Goal: Information Seeking & Learning: Learn about a topic

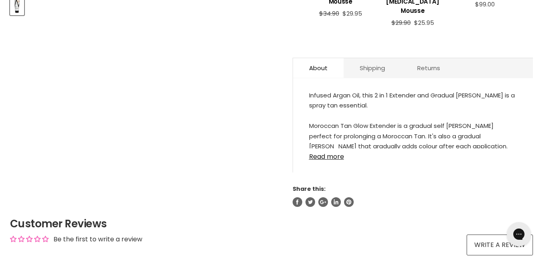
scroll to position [362, 0]
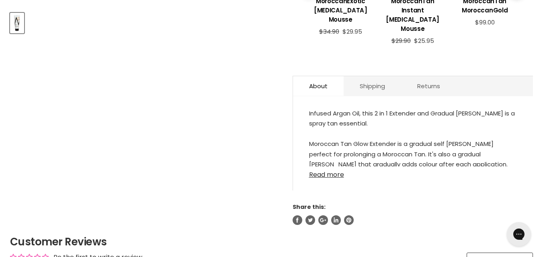
click at [333, 169] on link "Read more" at bounding box center [413, 173] width 208 height 12
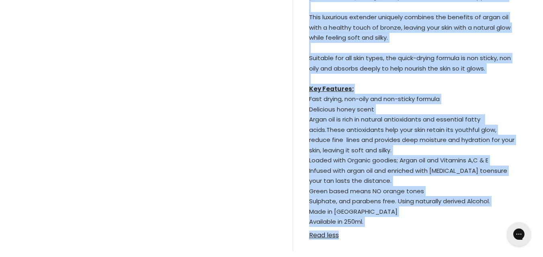
scroll to position [538, 0]
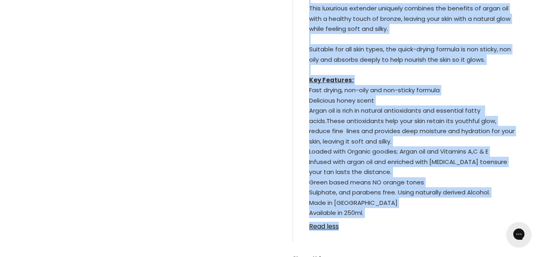
drag, startPoint x: 302, startPoint y: 100, endPoint x: 391, endPoint y: 203, distance: 136.7
click at [391, 203] on div "Infused Argan Oil, this 2 in 1 Extender and Gradual [PERSON_NAME] is a spray ta…" at bounding box center [413, 85] width 240 height 315
copy div "Loremip Dolor Sit, amet 5 co 9 Adipisci eli Seddoei Tempor in u labor etd magna…"
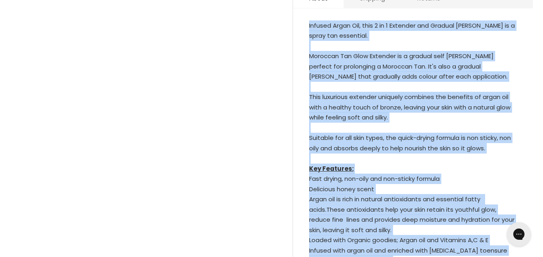
scroll to position [578, 0]
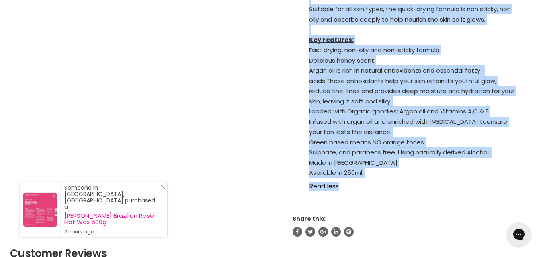
click at [406, 190] on div "Infused Argan Oil, this 2 in 1 Extender and Gradual [PERSON_NAME] is a spray ta…" at bounding box center [413, 45] width 240 height 315
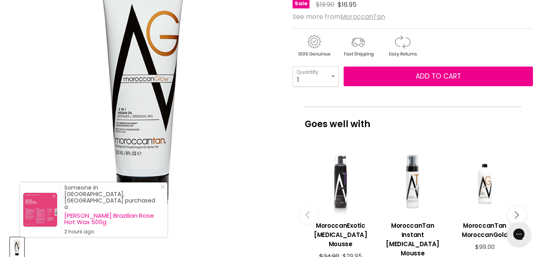
scroll to position [96, 0]
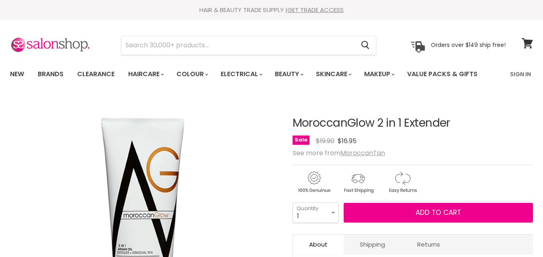
scroll to position [97, 0]
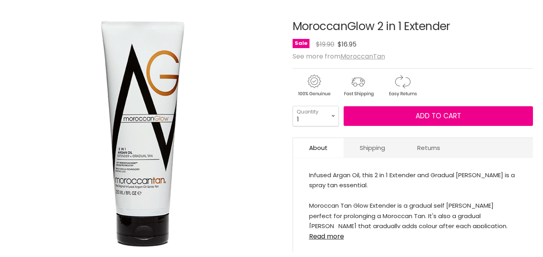
click at [397, 29] on h1 "MoroccanGlow 2 in 1 Extender" at bounding box center [412, 26] width 240 height 12
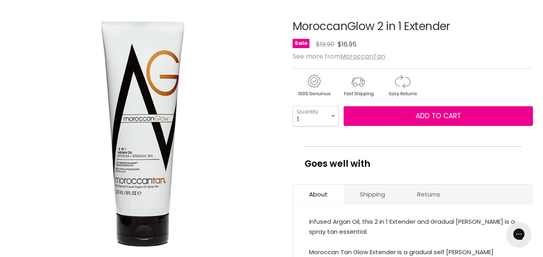
scroll to position [0, 0]
copy div "MoroccanGlow 2 in 1 Extender No reviews"
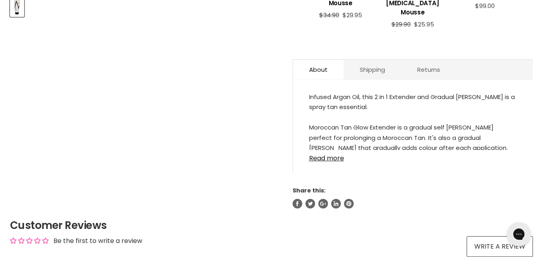
scroll to position [418, 0]
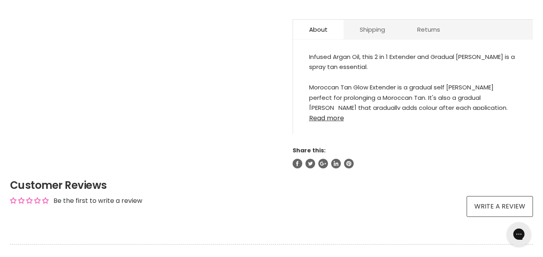
click at [323, 111] on link "Read more" at bounding box center [413, 116] width 208 height 12
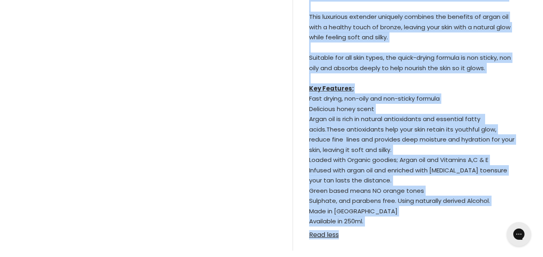
scroll to position [531, 0]
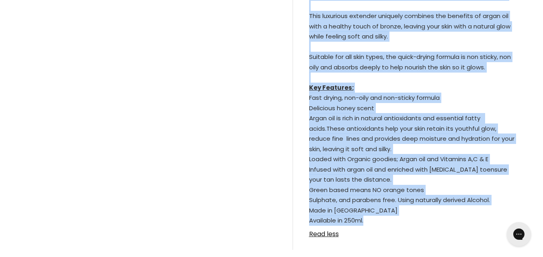
drag, startPoint x: 309, startPoint y: 49, endPoint x: 365, endPoint y: 213, distance: 173.1
click at [364, 214] on div "Infused Argan Oil, this 2 in 1 Extender and Gradual [PERSON_NAME] is a spray ta…" at bounding box center [413, 82] width 208 height 287
click at [364, 208] on div "Infused Argan Oil, this 2 in 1 Extender and Gradual [PERSON_NAME] is a spray ta…" at bounding box center [413, 82] width 208 height 287
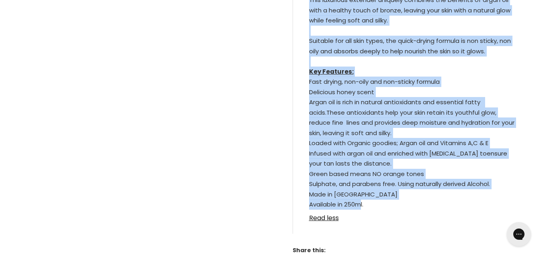
drag, startPoint x: 309, startPoint y: 95, endPoint x: 366, endPoint y: 194, distance: 114.4
click at [366, 194] on div "Infused Argan Oil, this 2 in 1 Extender and Gradual [PERSON_NAME] is a spray ta…" at bounding box center [413, 66] width 208 height 287
copy div "Loremip Dolor Sit, amet 1 co 2 Adipisci eli Seddoei Tempor in u labor etd magna…"
